Goal: Task Accomplishment & Management: Manage account settings

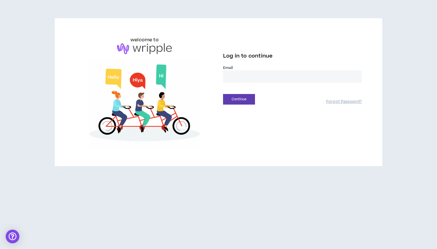
click at [242, 76] on input "email" at bounding box center [292, 76] width 139 height 12
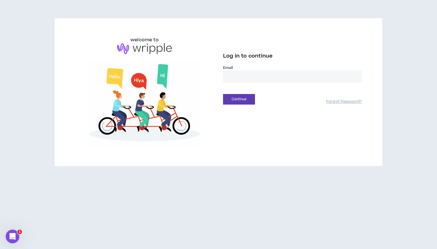
type input "**********"
click at [252, 100] on button "Continue" at bounding box center [239, 99] width 32 height 11
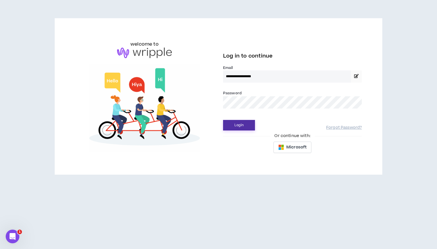
click at [237, 125] on button "Login" at bounding box center [239, 125] width 32 height 11
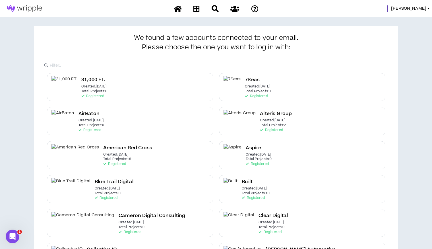
click at [48, 59] on div at bounding box center [216, 60] width 344 height 19
click at [414, 11] on span "[PERSON_NAME]" at bounding box center [408, 8] width 35 height 6
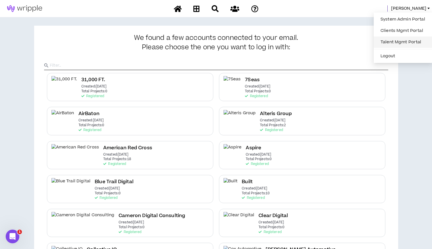
click at [397, 40] on link "Talent Mgmt Portal" at bounding box center [403, 42] width 52 height 9
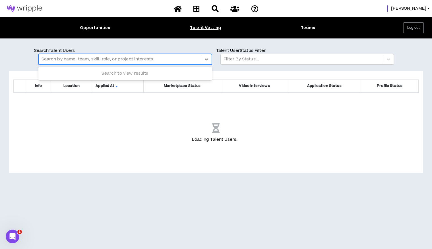
click at [79, 61] on div at bounding box center [120, 58] width 157 height 7
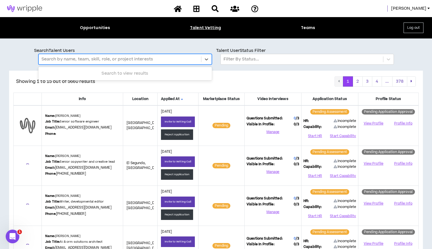
click at [77, 58] on div at bounding box center [120, 58] width 157 height 7
type input "******"
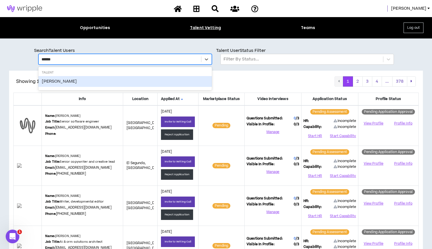
click at [56, 80] on div "[PERSON_NAME]" at bounding box center [125, 81] width 174 height 11
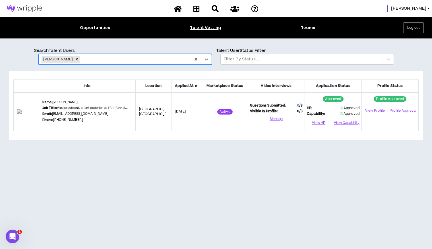
click at [67, 114] on link "[EMAIL_ADDRESS][DOMAIN_NAME]" at bounding box center [80, 113] width 57 height 5
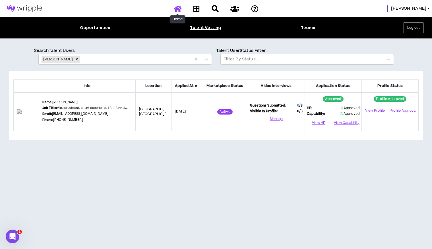
click at [176, 9] on icon at bounding box center [178, 8] width 8 height 7
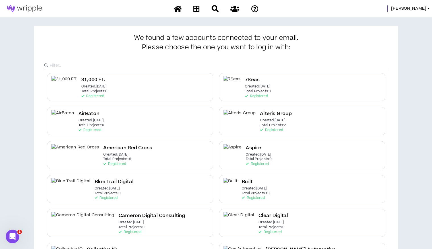
click at [277, 64] on input "text" at bounding box center [219, 65] width 339 height 9
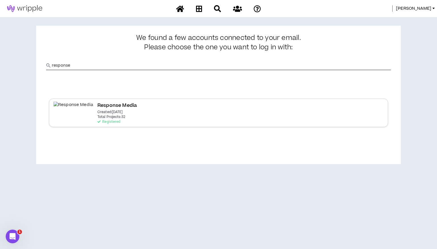
type input "response"
click at [97, 110] on p "Created: [DATE]" at bounding box center [109, 112] width 25 height 4
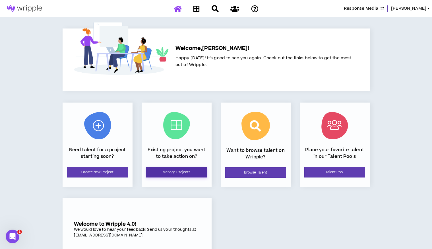
click at [175, 173] on link "Manage Projects" at bounding box center [176, 172] width 61 height 11
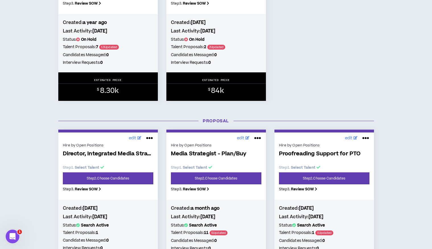
scroll to position [180, 0]
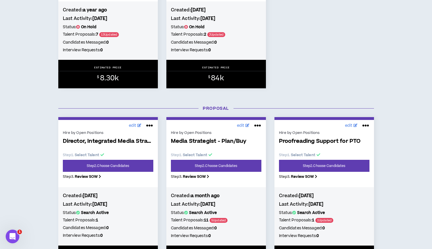
click at [24, 37] on div "Find Talent edit Hire by Open Positions Presentation Designer w/ [URL] Experien…" at bounding box center [216, 7] width 432 height 186
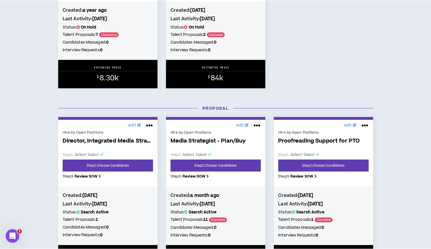
scroll to position [0, 0]
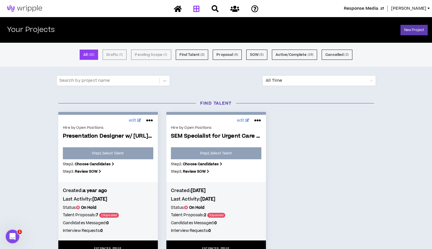
click at [368, 7] on span "Response Media" at bounding box center [361, 8] width 34 height 6
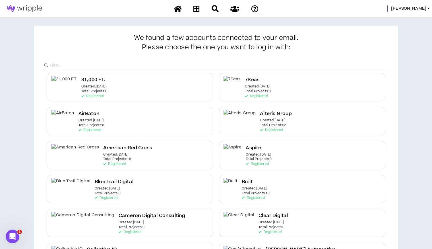
click at [154, 62] on input "text" at bounding box center [219, 65] width 339 height 9
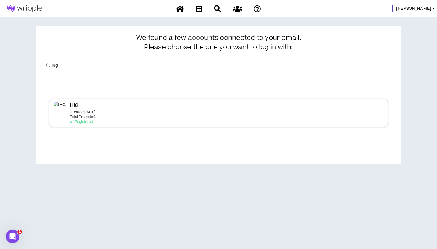
type input "ihg"
click at [73, 116] on p "Total Projects: 8" at bounding box center [83, 117] width 26 height 4
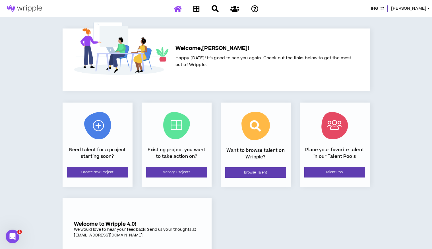
click at [174, 177] on div "Existing project you want to take action on? Manage Projects" at bounding box center [177, 144] width 70 height 84
click at [174, 167] on link "Manage Projects" at bounding box center [176, 172] width 61 height 11
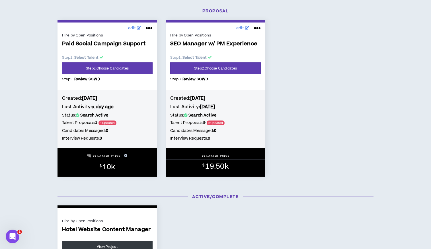
scroll to position [280, 0]
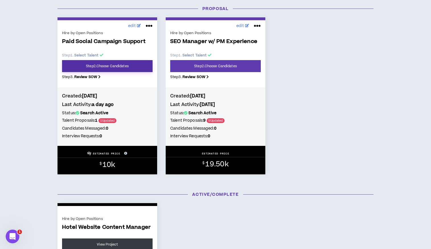
click at [105, 69] on link "Step 2 . Choose Candidates" at bounding box center [107, 66] width 90 height 12
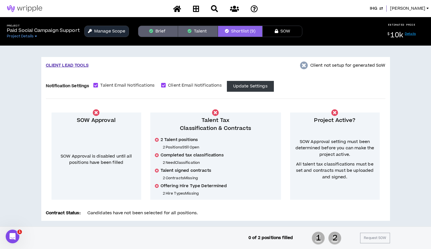
click at [108, 32] on button "Manage Scope" at bounding box center [106, 31] width 45 height 11
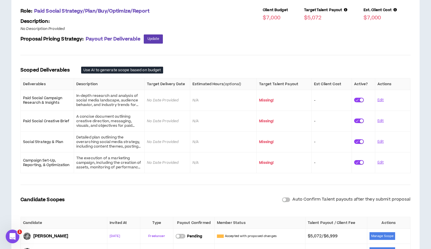
scroll to position [105, 0]
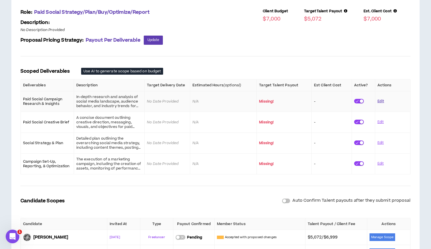
click at [379, 103] on button "Edit" at bounding box center [380, 101] width 7 height 10
click at [381, 101] on button "Cancel" at bounding box center [382, 101] width 12 height 10
click at [375, 236] on button "Manage Scope" at bounding box center [382, 237] width 26 height 8
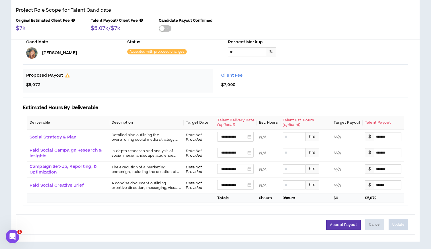
scroll to position [127, 0]
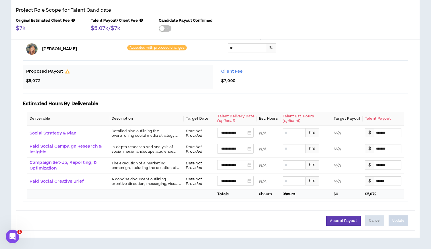
click at [50, 213] on div "Accept Payout Cancel Update" at bounding box center [215, 220] width 399 height 20
click at [336, 222] on button "Accept Payout" at bounding box center [343, 221] width 34 height 10
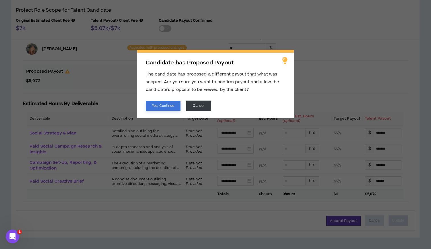
click at [168, 106] on button "Yes, Continue" at bounding box center [163, 106] width 35 height 10
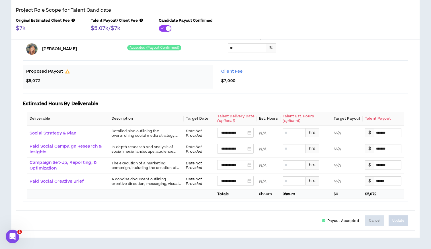
click at [116, 248] on div "**********" at bounding box center [215, 84] width 426 height 330
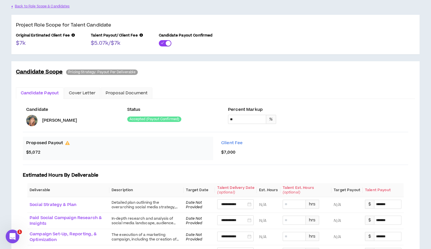
scroll to position [0, 0]
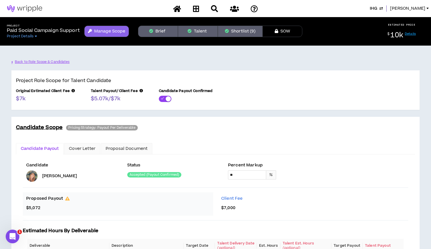
click at [236, 32] on button "Shortlist (9)" at bounding box center [240, 31] width 45 height 11
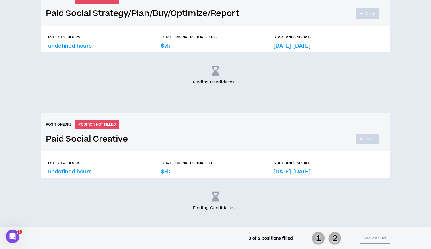
scroll to position [246, 0]
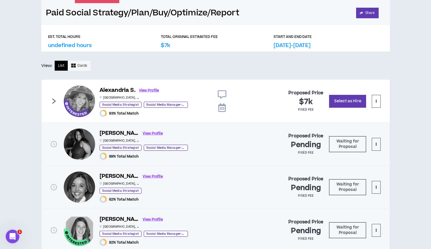
click at [431, 106] on div "CLIENT LEAD TOOLS Client not setup for generated SoW Notification Settings Tale…" at bounding box center [215, 196] width 431 height 794
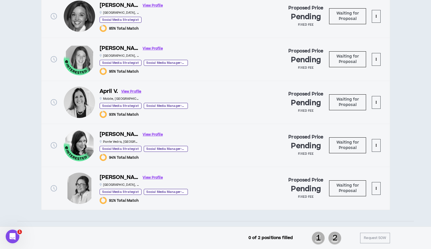
scroll to position [423, 0]
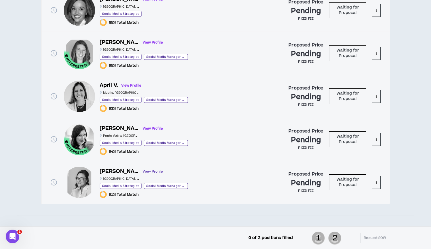
click at [144, 171] on link "View Profile" at bounding box center [153, 171] width 20 height 10
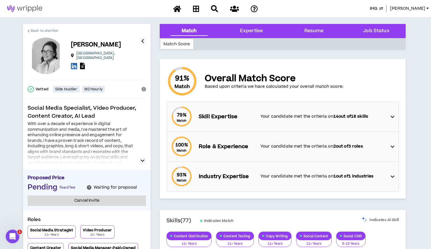
click at [39, 29] on span "Back to shortlist" at bounding box center [44, 30] width 27 height 5
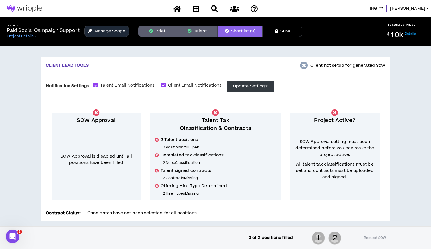
click at [205, 31] on button "Talent" at bounding box center [198, 31] width 40 height 11
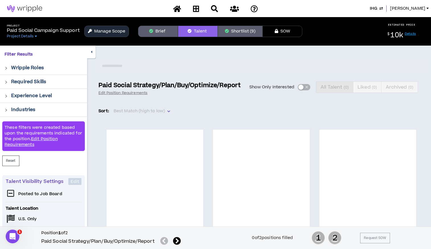
click at [175, 237] on icon at bounding box center [177, 241] width 8 height 8
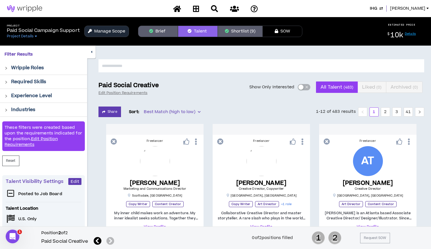
click at [132, 63] on input "text" at bounding box center [261, 65] width 326 height 13
type input "********"
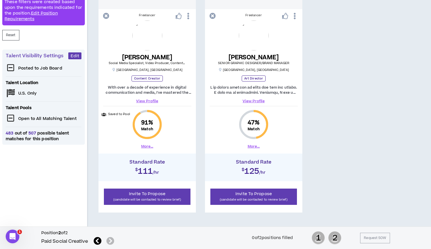
scroll to position [126, 0]
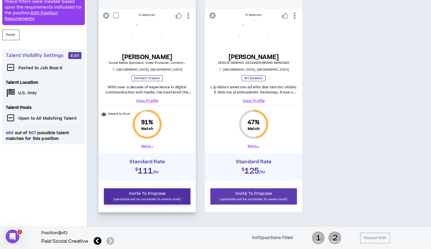
click at [152, 195] on span "Invite To Propose" at bounding box center [147, 193] width 36 height 6
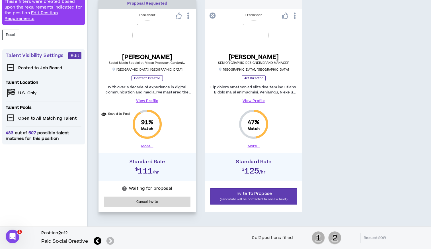
scroll to position [0, 0]
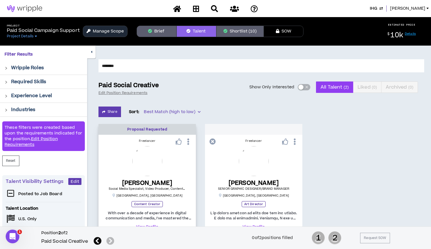
click at [98, 242] on icon at bounding box center [98, 241] width 8 height 8
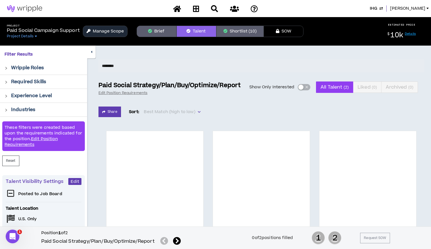
click at [245, 31] on button "Shortlist (10)" at bounding box center [239, 31] width 47 height 11
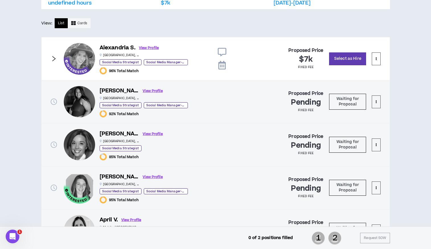
scroll to position [301, 0]
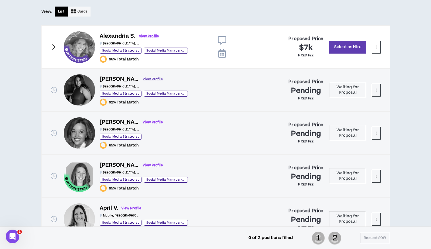
click at [145, 78] on link "View Profile" at bounding box center [153, 79] width 20 height 10
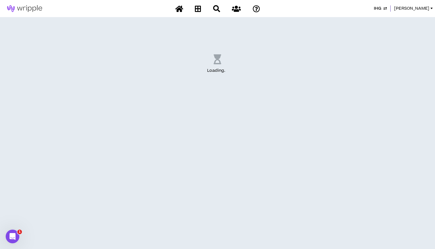
click at [145, 78] on div "Loading . .." at bounding box center [217, 63] width 421 height 71
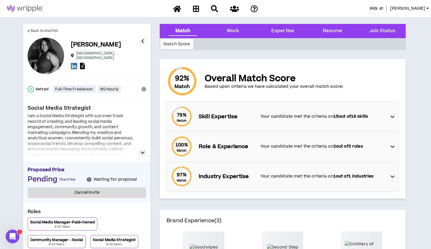
click at [143, 153] on icon "button" at bounding box center [143, 152] width 4 height 7
click at [141, 153] on icon "button" at bounding box center [143, 152] width 4 height 7
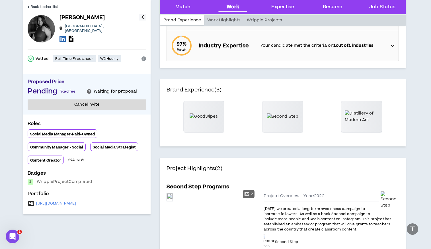
scroll to position [136, 0]
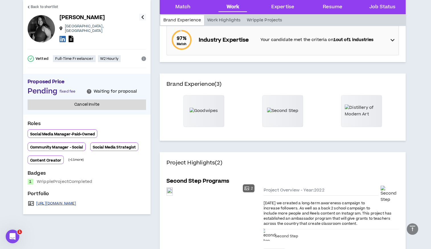
click at [76, 201] on link "[URL][DOMAIN_NAME]" at bounding box center [56, 203] width 40 height 5
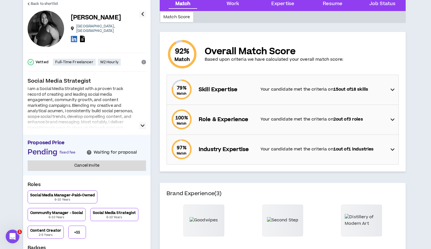
scroll to position [0, 0]
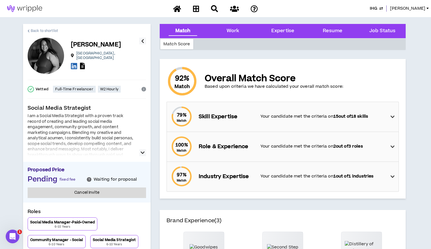
click at [40, 29] on span "Back to shortlist" at bounding box center [44, 30] width 27 height 5
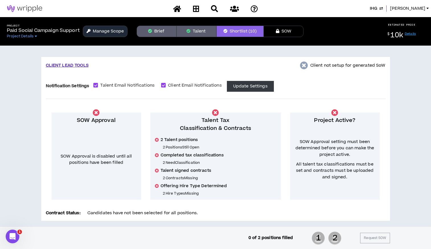
click at [188, 29] on icon "button" at bounding box center [188, 31] width 4 height 4
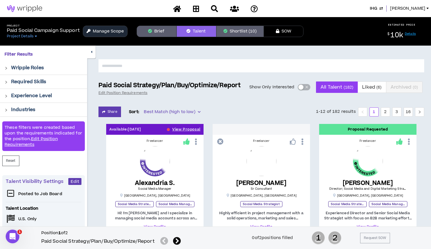
click at [177, 241] on icon at bounding box center [177, 241] width 8 height 8
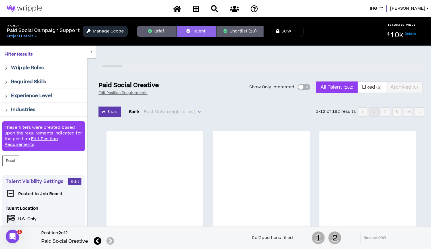
click at [145, 67] on input "text" at bounding box center [261, 65] width 326 height 13
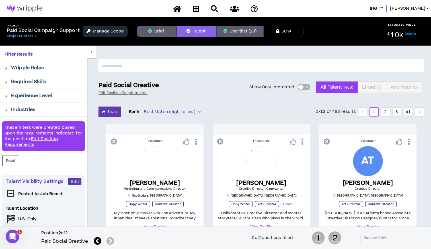
click at [145, 67] on input "text" at bounding box center [261, 65] width 326 height 13
type input "******"
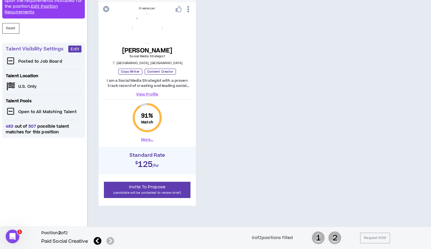
scroll to position [140, 0]
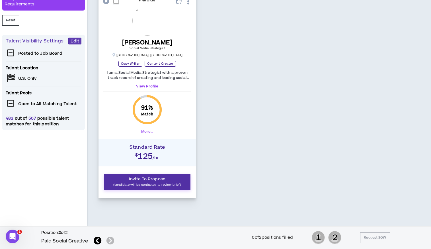
click at [152, 182] on p "(candidate will be contacted to review brief)" at bounding box center [147, 184] width 79 height 5
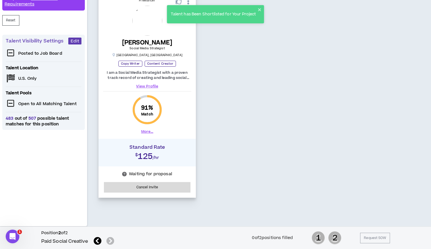
scroll to position [0, 0]
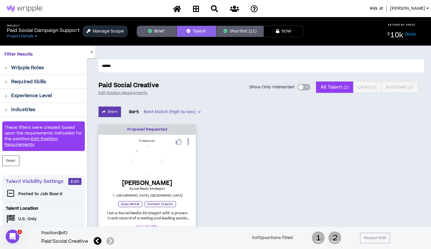
click at [240, 35] on button "Shortlist (11)" at bounding box center [239, 31] width 47 height 11
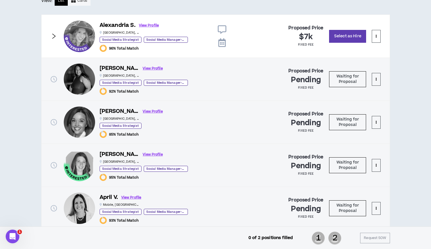
scroll to position [312, 0]
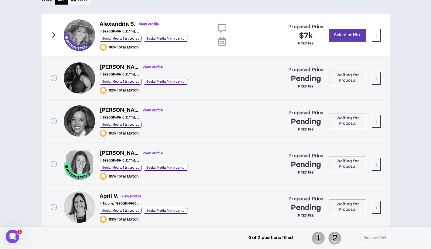
click at [149, 154] on link "View Profile" at bounding box center [153, 153] width 20 height 10
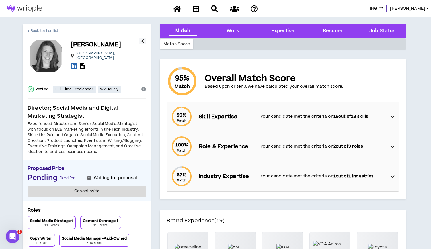
click at [49, 29] on span "Back to shortlist" at bounding box center [44, 30] width 27 height 5
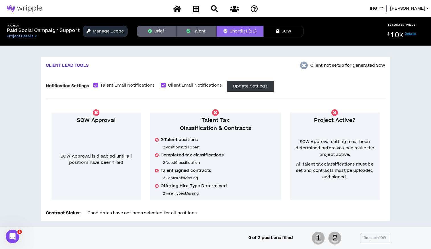
click at [201, 33] on button "Talent" at bounding box center [196, 31] width 40 height 11
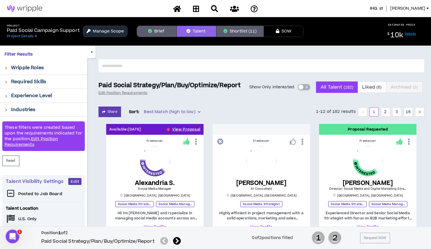
click at [177, 241] on icon at bounding box center [177, 241] width 8 height 8
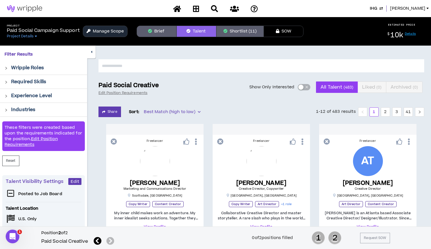
click at [177, 64] on input "text" at bounding box center [261, 65] width 326 height 13
type input "*****"
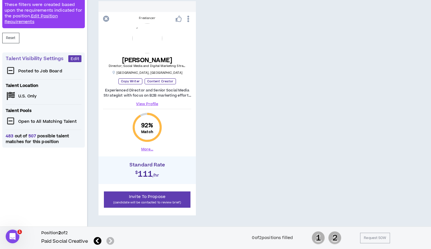
scroll to position [124, 0]
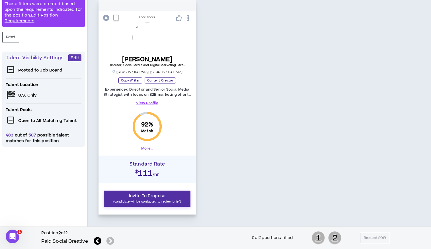
click at [145, 203] on p "(candidate will be contacted to review brief)" at bounding box center [147, 201] width 79 height 5
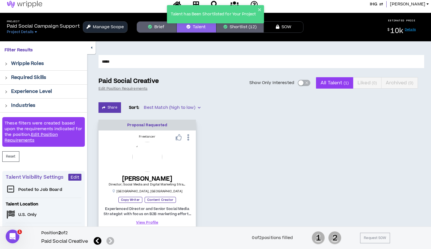
scroll to position [0, 0]
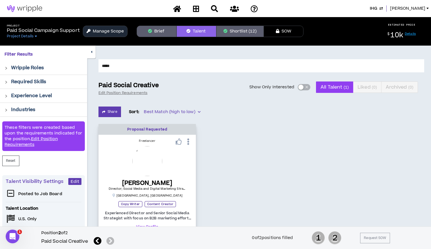
click at [236, 31] on button "Shortlist (12)" at bounding box center [239, 31] width 47 height 11
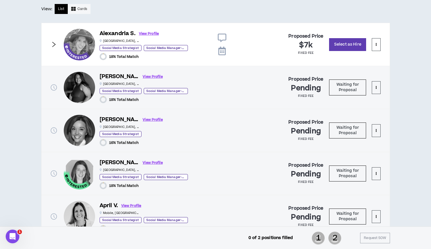
scroll to position [304, 0]
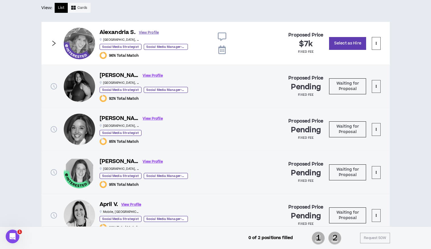
click at [145, 32] on link "View Profile" at bounding box center [149, 33] width 20 height 10
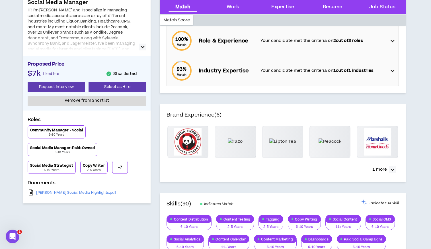
scroll to position [109, 0]
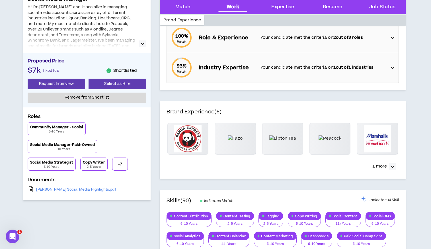
click at [117, 166] on button "+ 7" at bounding box center [120, 163] width 16 height 13
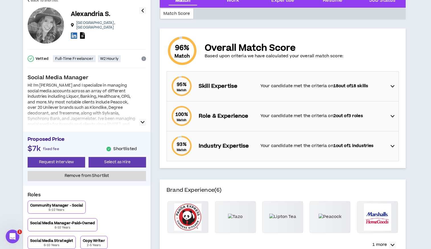
scroll to position [0, 0]
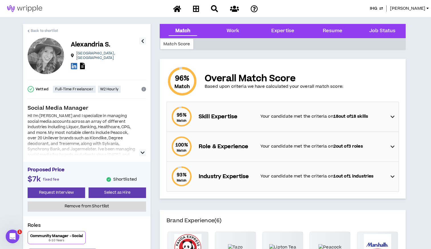
click at [34, 29] on span "Back to shortlist" at bounding box center [44, 30] width 27 height 5
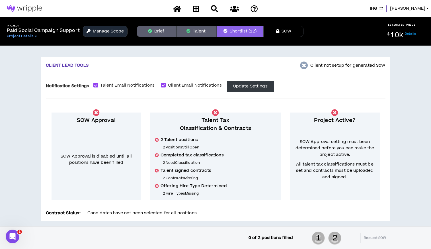
click at [188, 29] on icon "button" at bounding box center [188, 31] width 4 height 4
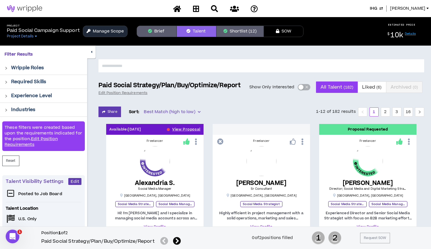
click at [176, 242] on icon at bounding box center [177, 241] width 8 height 8
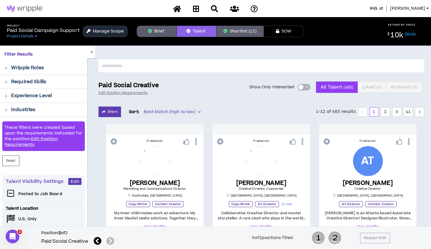
click at [226, 66] on input "text" at bounding box center [261, 65] width 326 height 13
type input "****"
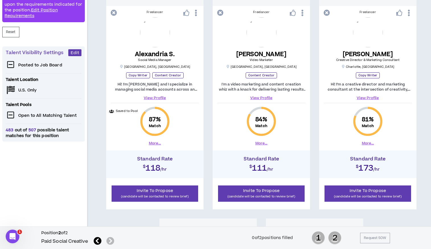
scroll to position [128, 0]
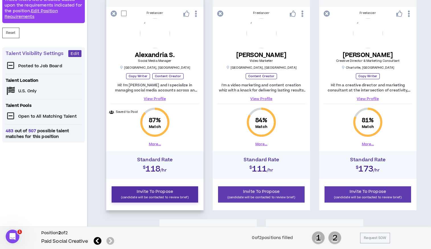
click at [160, 194] on span "Invite To Propose" at bounding box center [155, 191] width 36 height 6
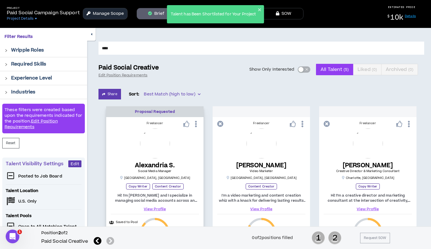
scroll to position [17, 0]
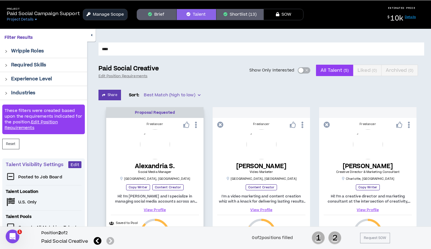
click at [230, 15] on button "Shortlist (13)" at bounding box center [239, 14] width 47 height 11
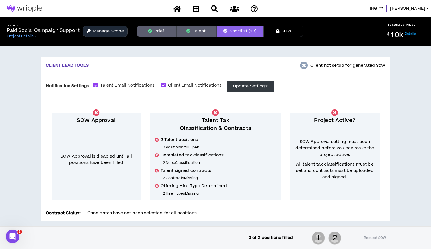
click at [377, 7] on span "IHG" at bounding box center [373, 8] width 7 height 6
